Goal: Find contact information: Find contact information

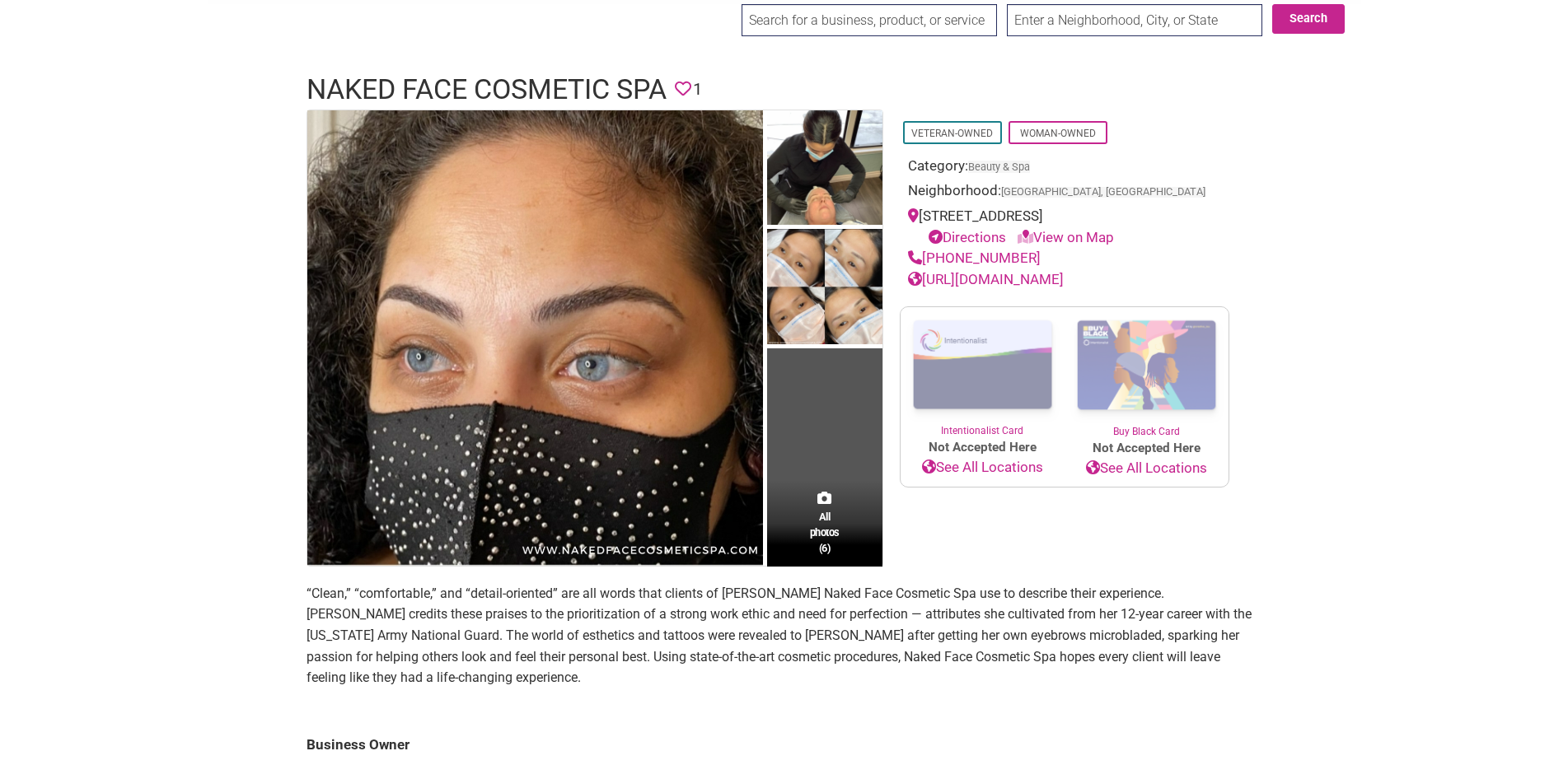
scroll to position [83, 0]
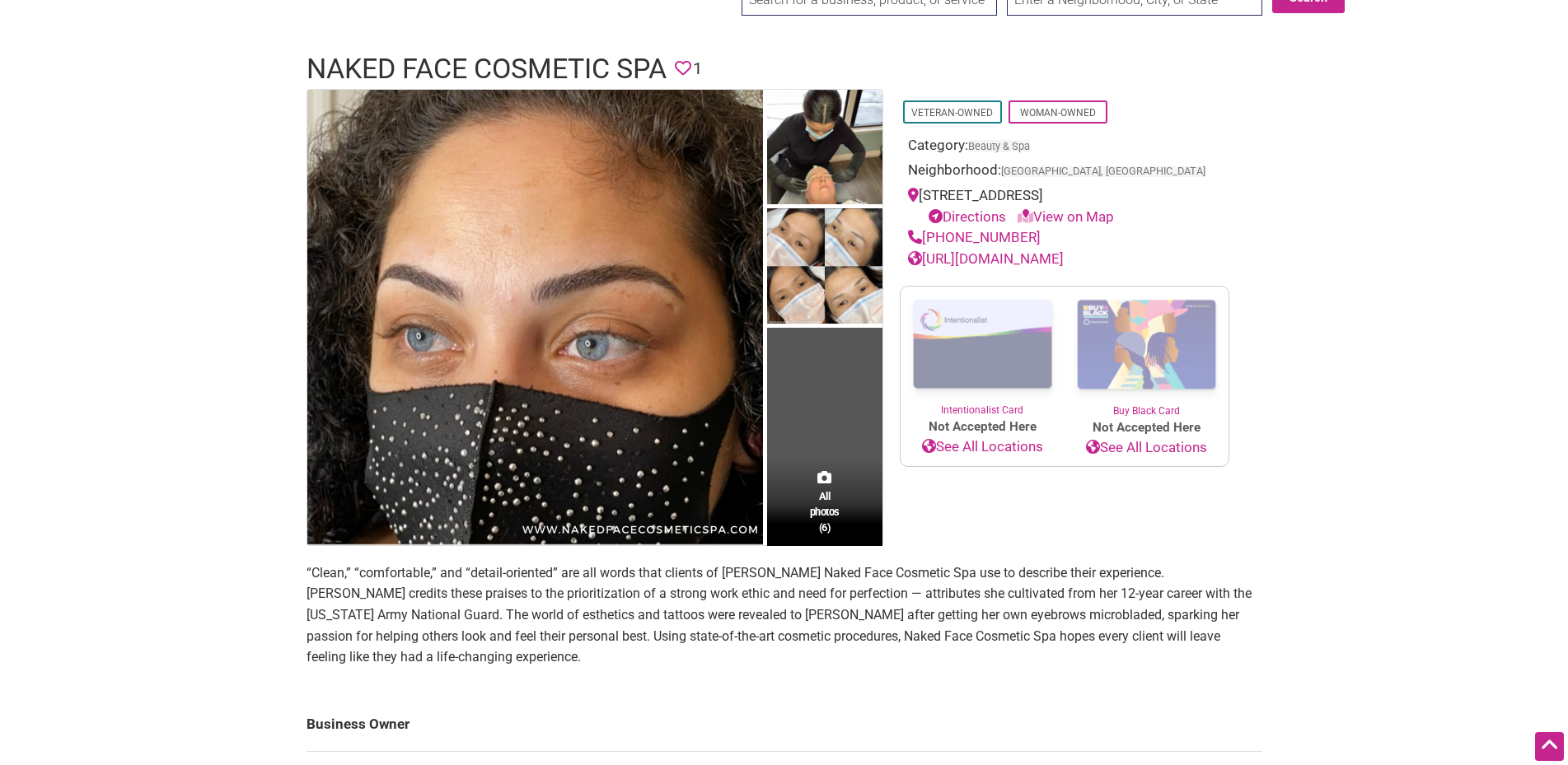
click at [1063, 266] on link "[URL][DOMAIN_NAME]" at bounding box center [986, 259] width 155 height 17
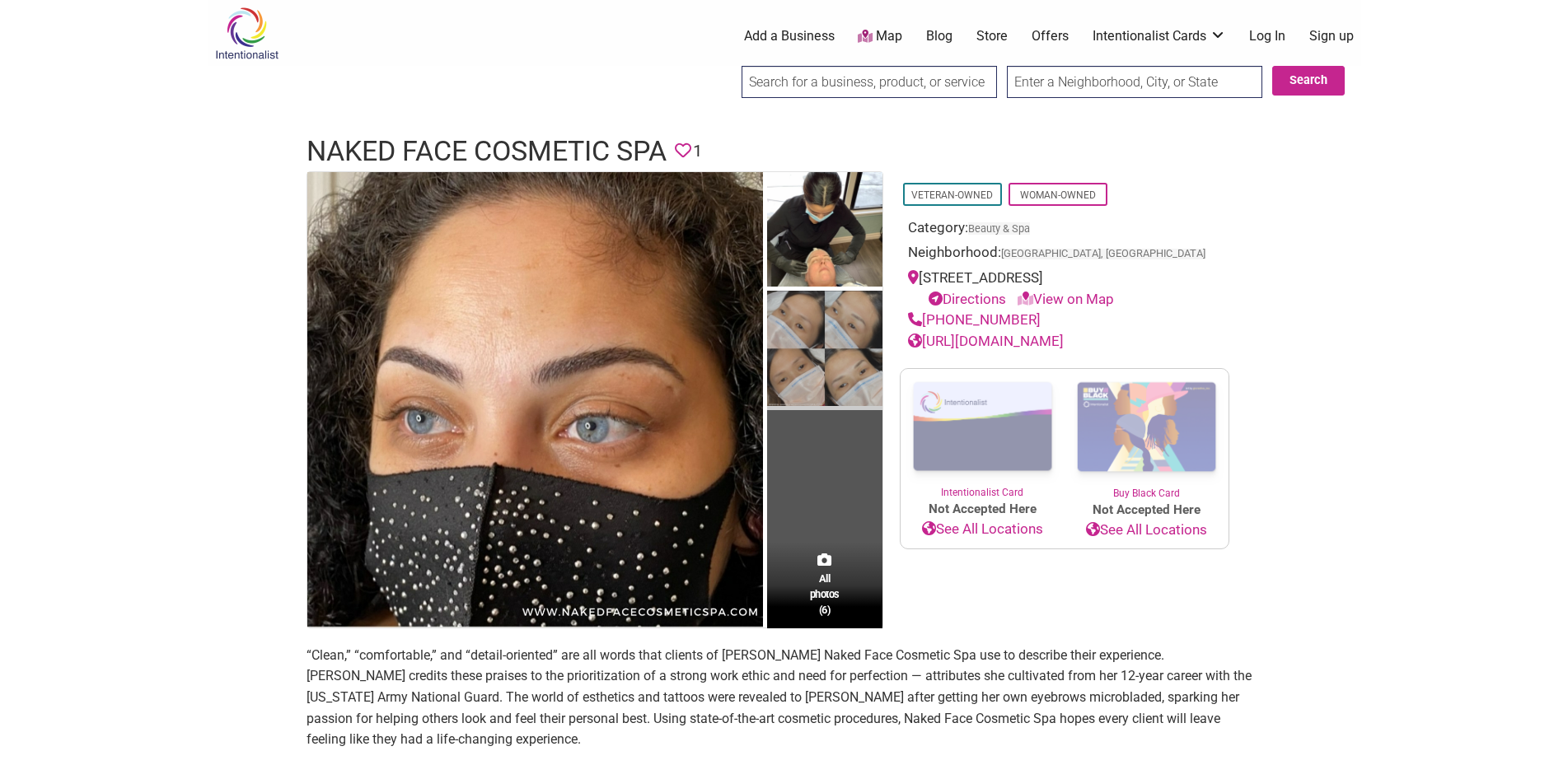
scroll to position [165, 0]
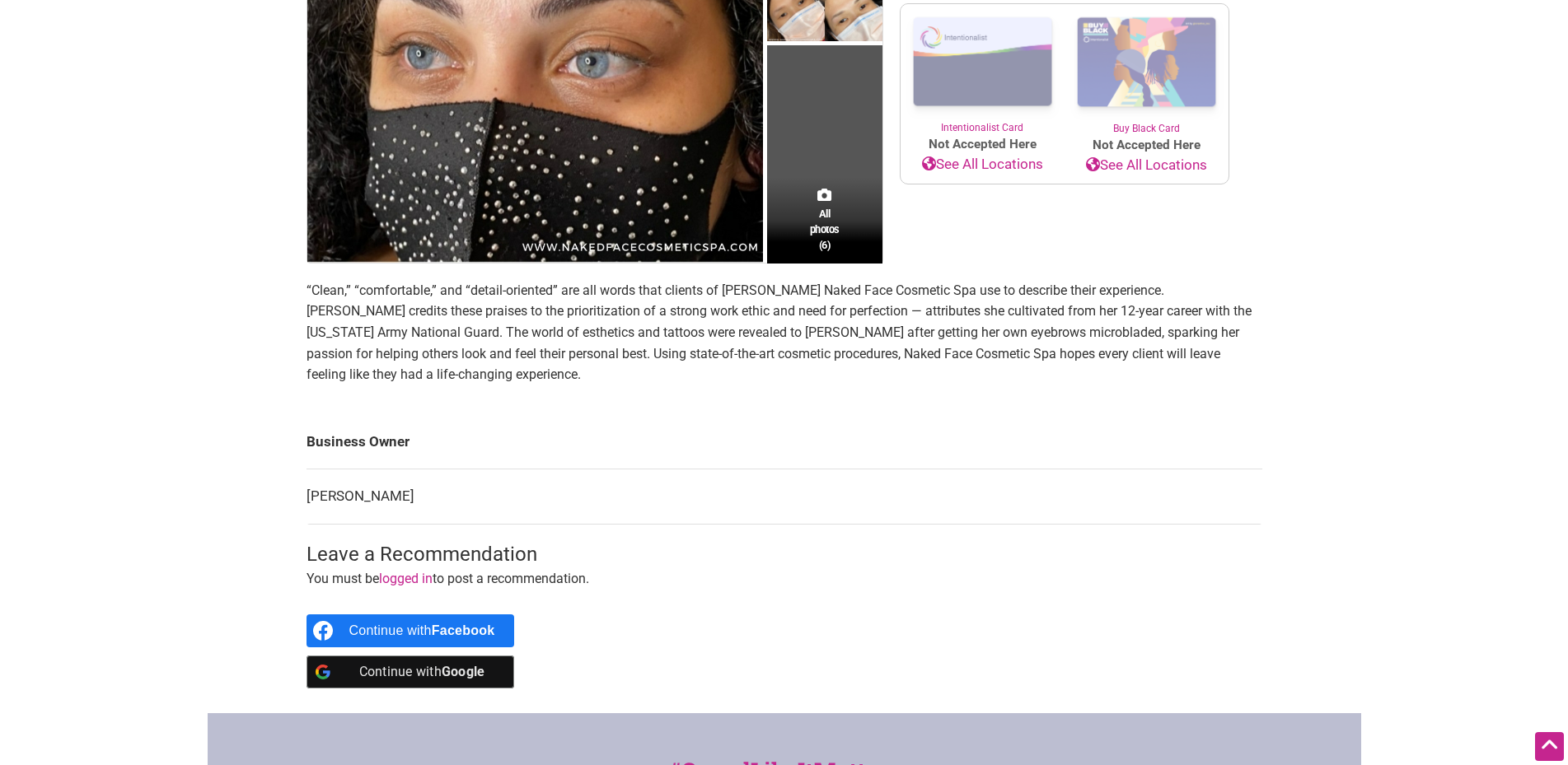
scroll to position [495, 0]
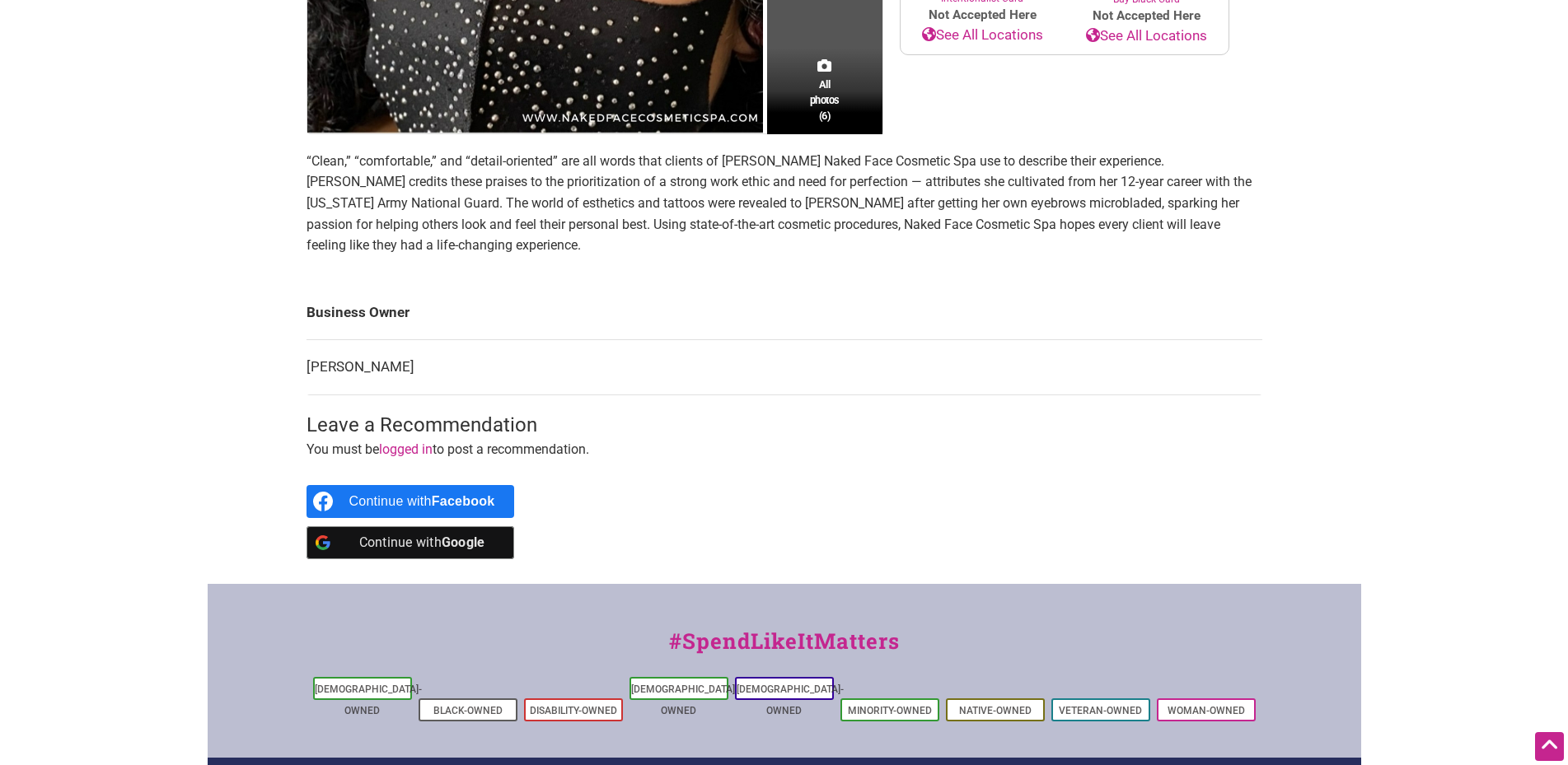
click at [373, 363] on td "[PERSON_NAME]" at bounding box center [785, 368] width 956 height 55
click at [378, 368] on td "[PERSON_NAME]" at bounding box center [785, 368] width 956 height 55
drag, startPoint x: 380, startPoint y: 368, endPoint x: 430, endPoint y: 365, distance: 50.1
click at [430, 365] on td "[PERSON_NAME]" at bounding box center [785, 368] width 956 height 55
drag, startPoint x: 430, startPoint y: 363, endPoint x: 347, endPoint y: 370, distance: 83.3
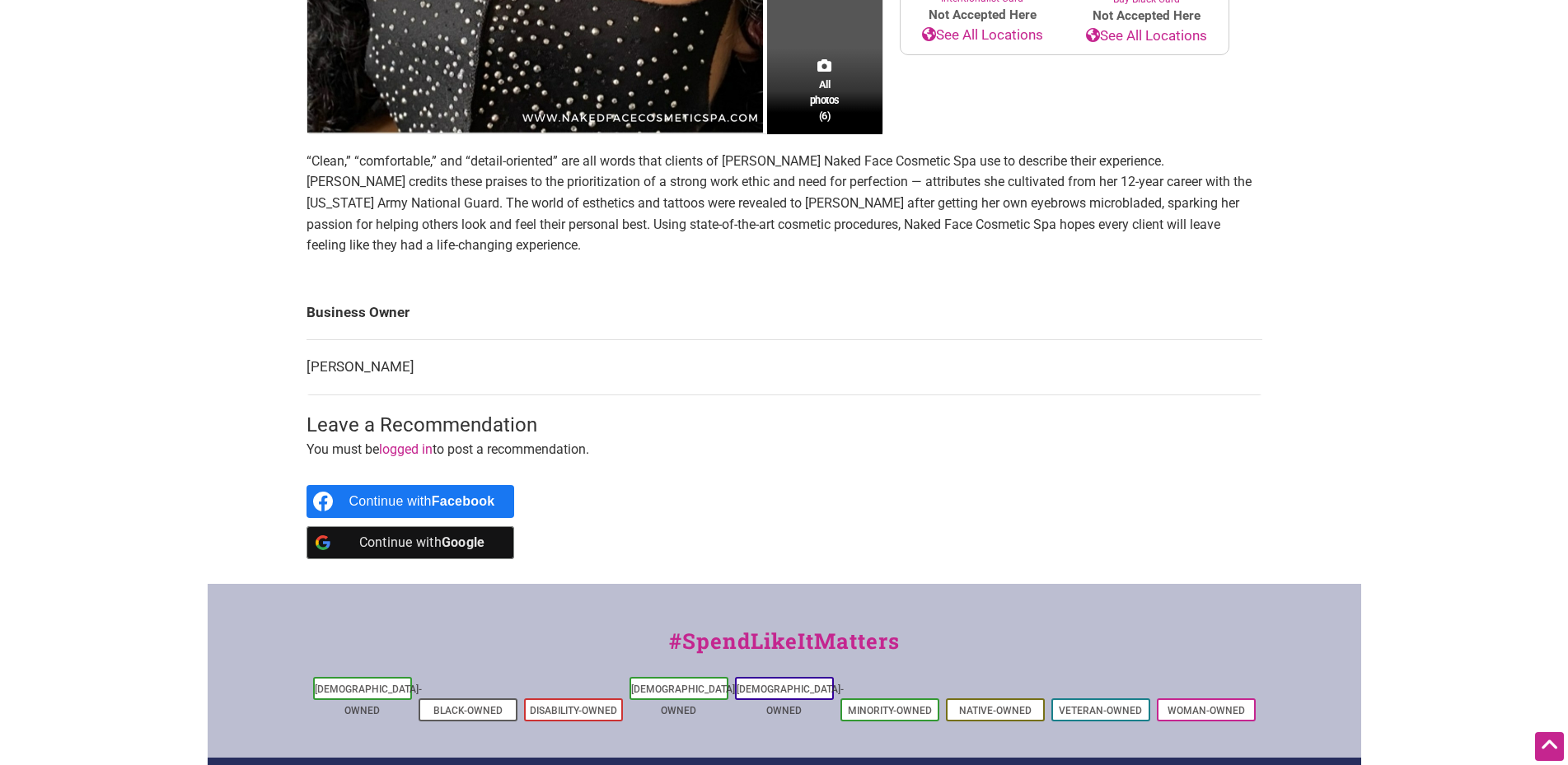
click at [347, 370] on td "[PERSON_NAME]" at bounding box center [785, 368] width 956 height 55
copy td "[PERSON_NAME]"
